Goal: Check status: Check status

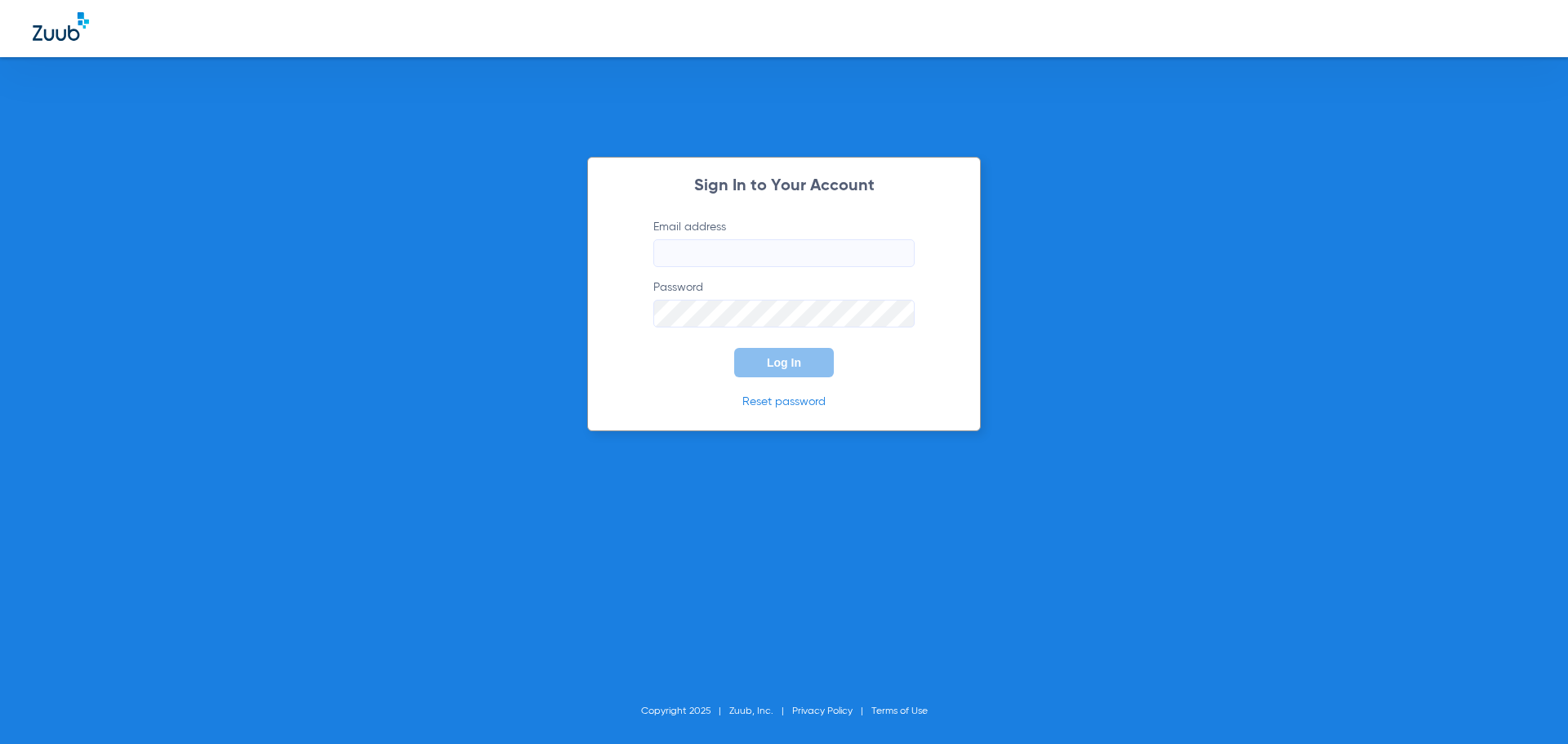
click at [690, 246] on input "Email address" at bounding box center [784, 252] width 261 height 28
type input "[EMAIL_ADDRESS][DOMAIN_NAME]"
click at [734, 348] on button "Log In" at bounding box center [784, 363] width 99 height 30
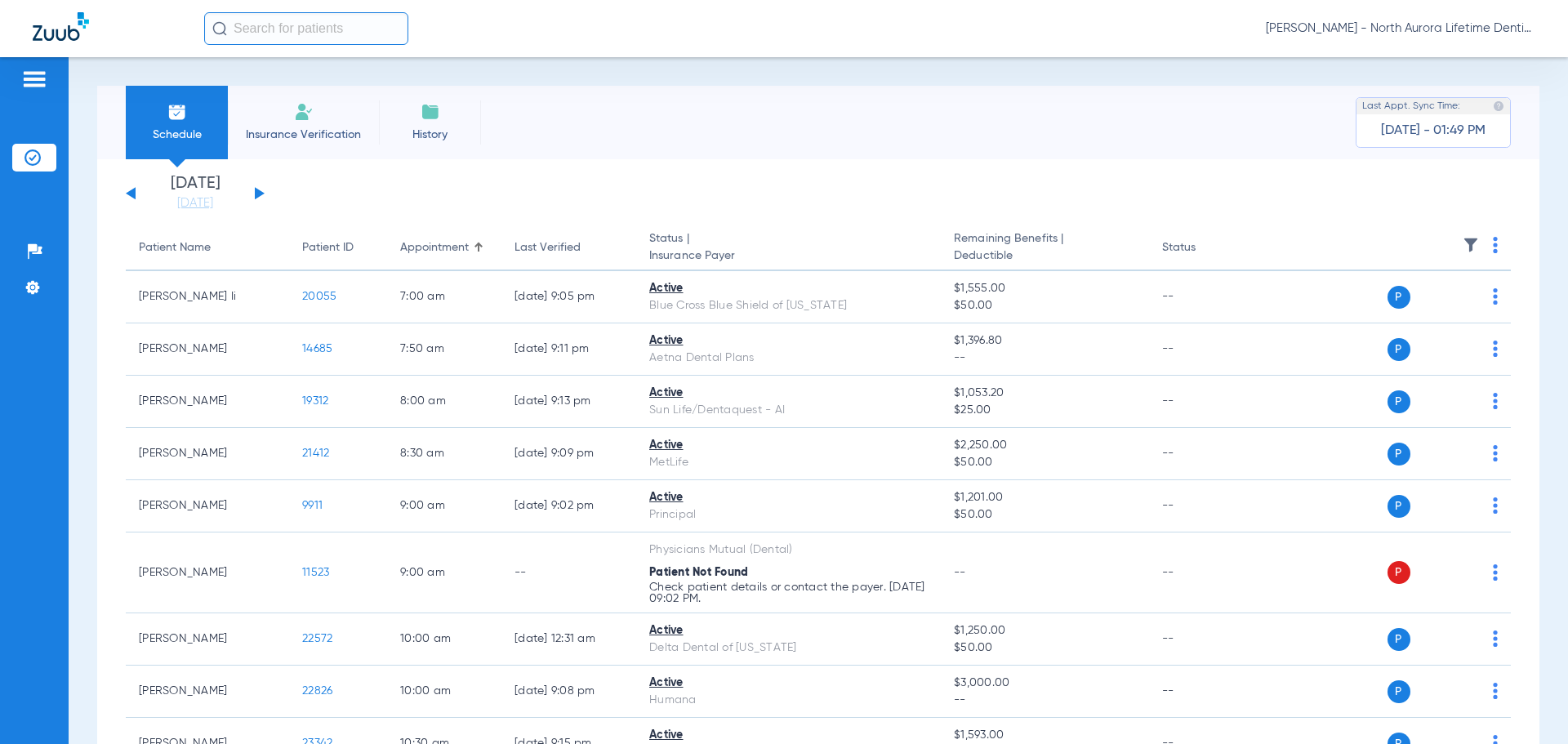
click at [264, 196] on div "[DATE] [DATE] [DATE] [DATE] [DATE] [DATE] [DATE] [DATE] [DATE] [DATE] [DATE] [D…" at bounding box center [194, 193] width 139 height 36
click at [258, 189] on div "[DATE] [DATE] [DATE] [DATE] [DATE] [DATE] [DATE] [DATE] [DATE] [DATE] [DATE] [D…" at bounding box center [194, 193] width 139 height 36
click at [261, 196] on div "[DATE] [DATE] [DATE] [DATE] [DATE] [DATE] [DATE] [DATE] [DATE] [DATE] [DATE] [D…" at bounding box center [194, 193] width 139 height 36
click at [257, 190] on button at bounding box center [260, 193] width 10 height 13
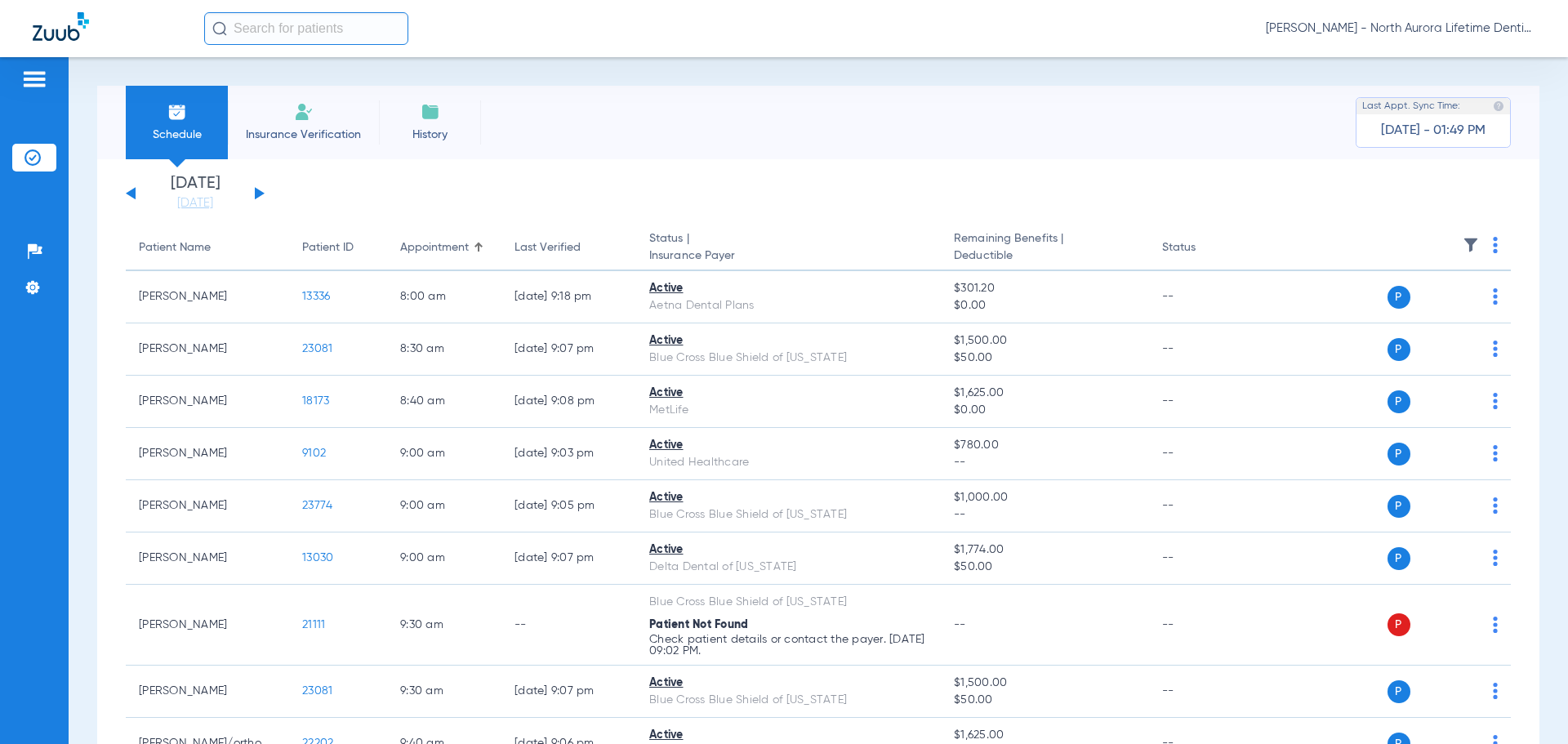
click at [258, 192] on button at bounding box center [260, 193] width 10 height 13
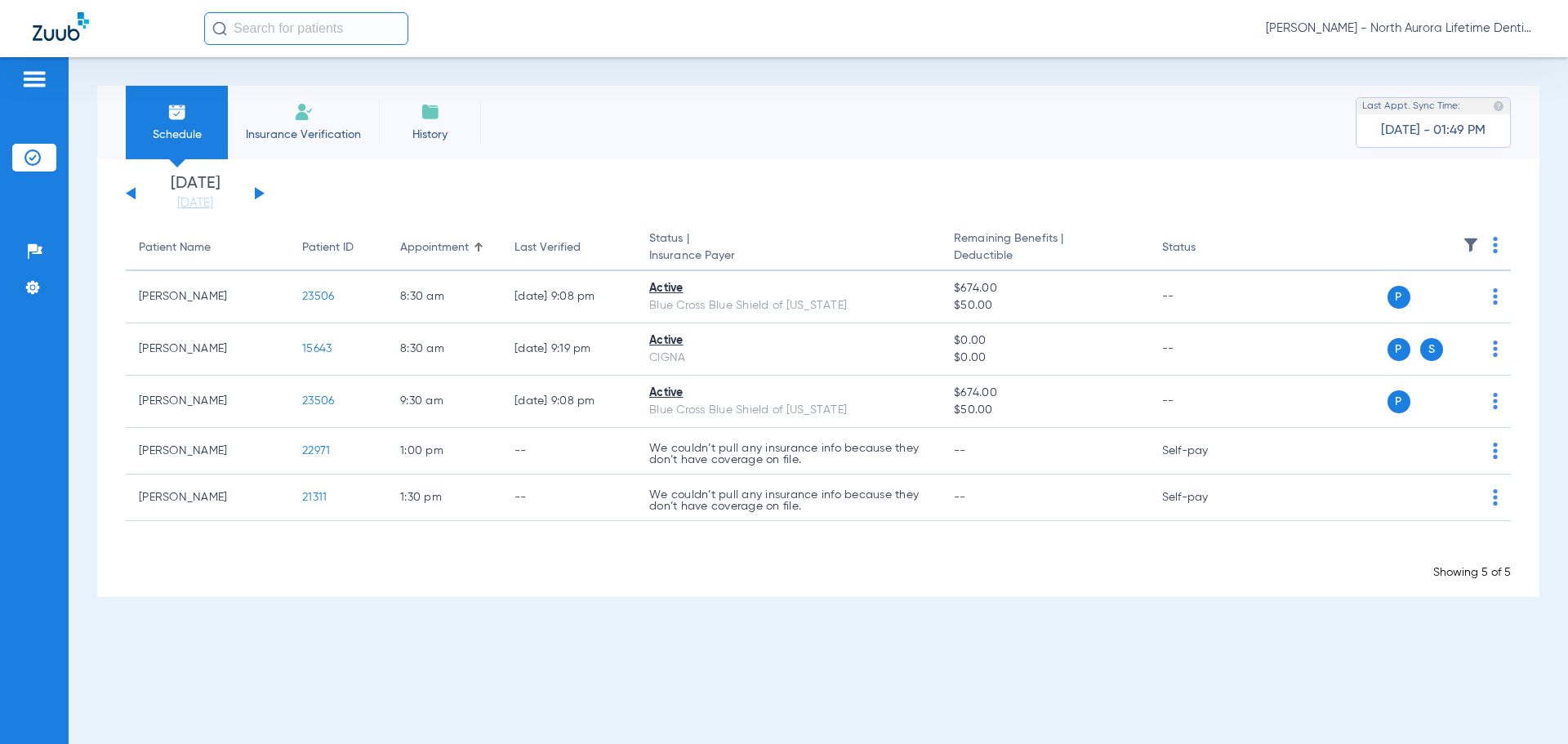
click at [256, 193] on button at bounding box center [260, 193] width 10 height 13
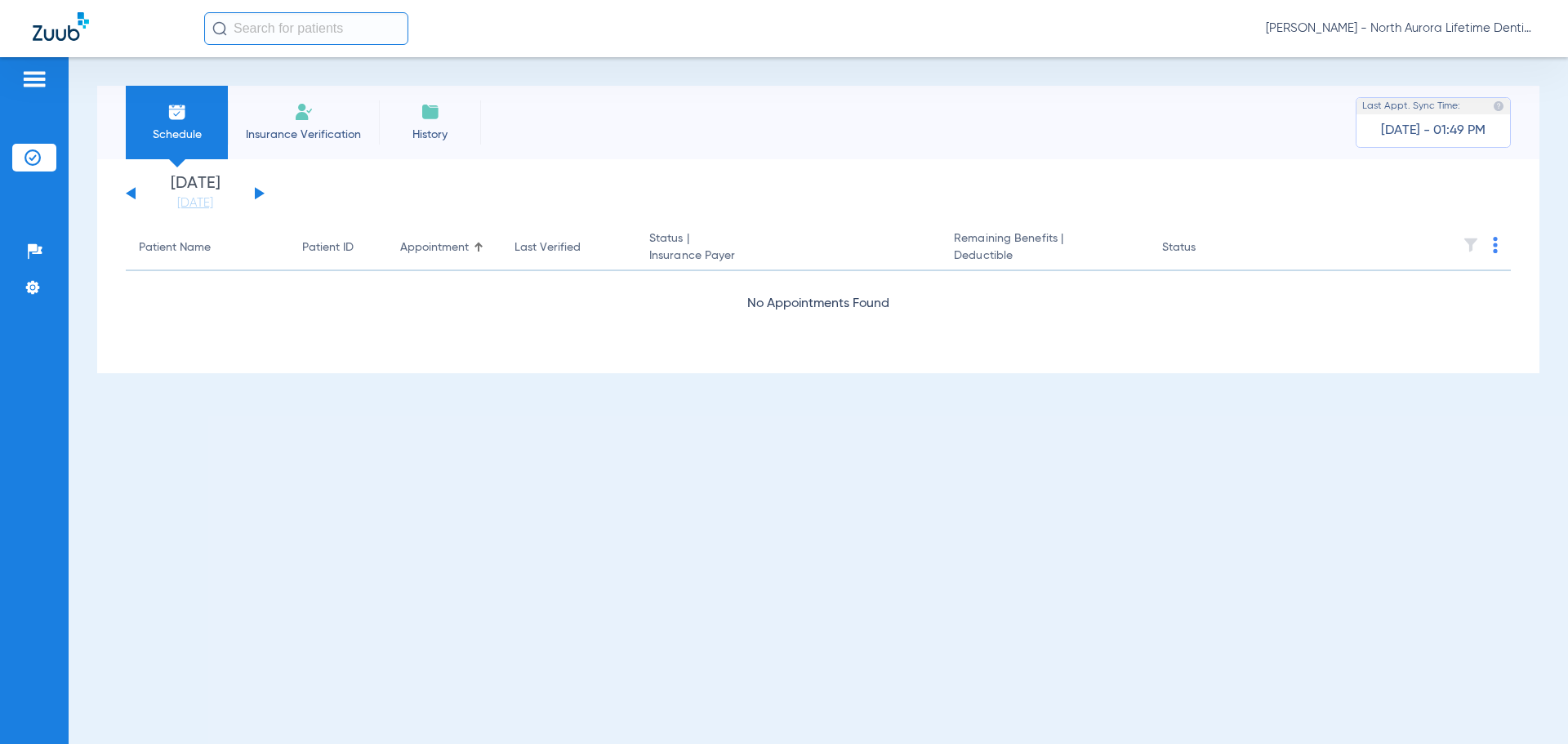
click at [256, 193] on button at bounding box center [260, 193] width 10 height 13
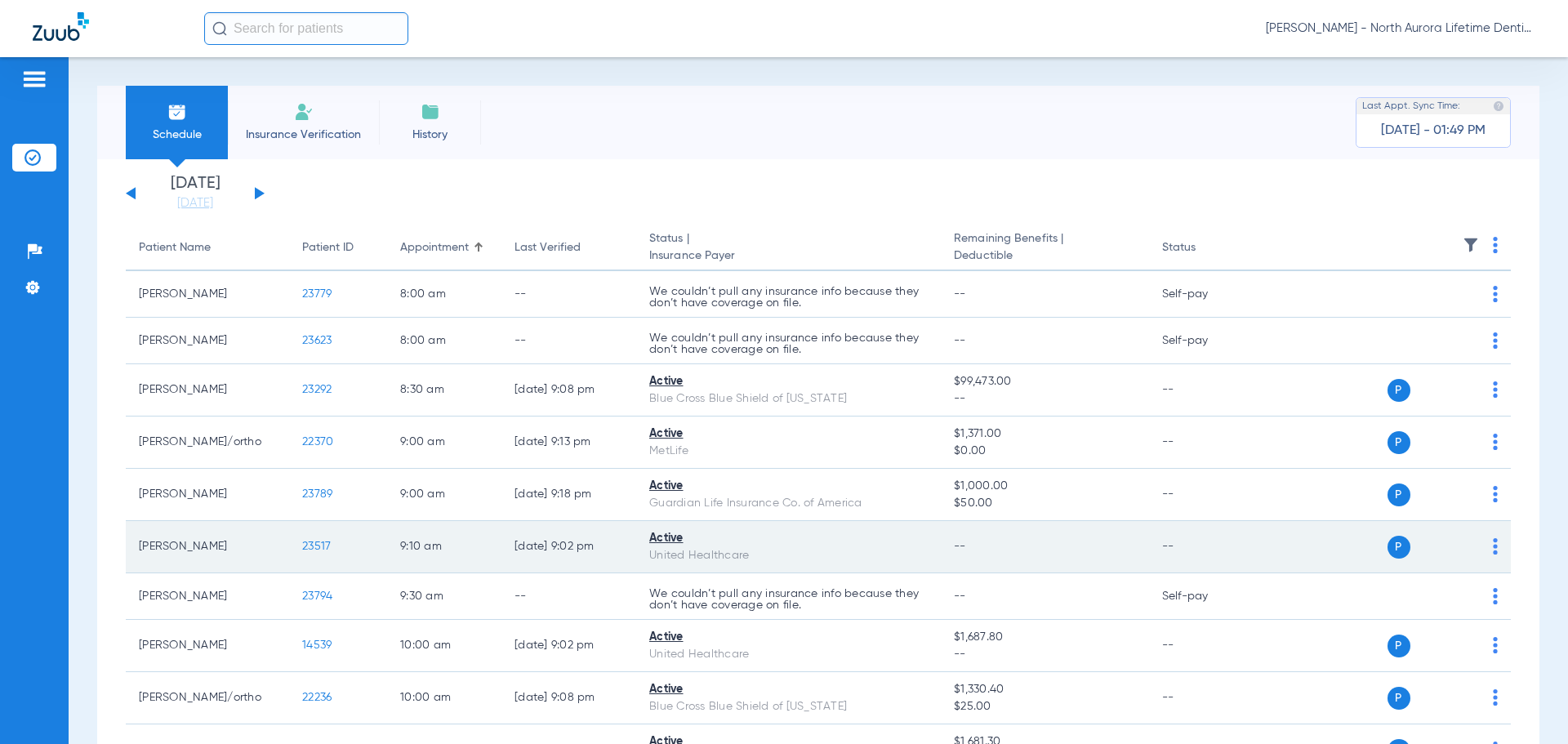
scroll to position [81, 0]
